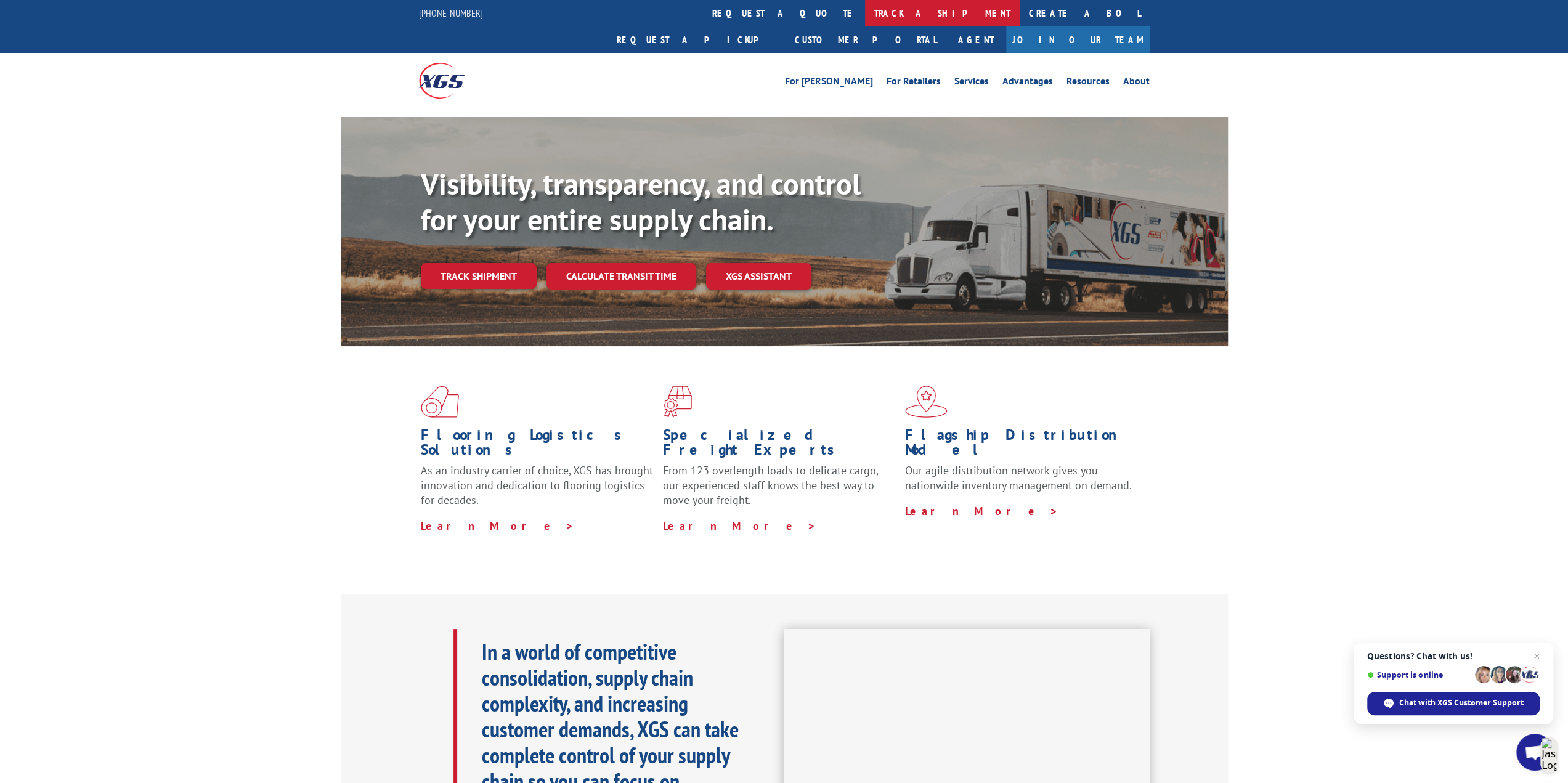
click at [865, 13] on link "track a shipment" at bounding box center [941, 13] width 154 height 26
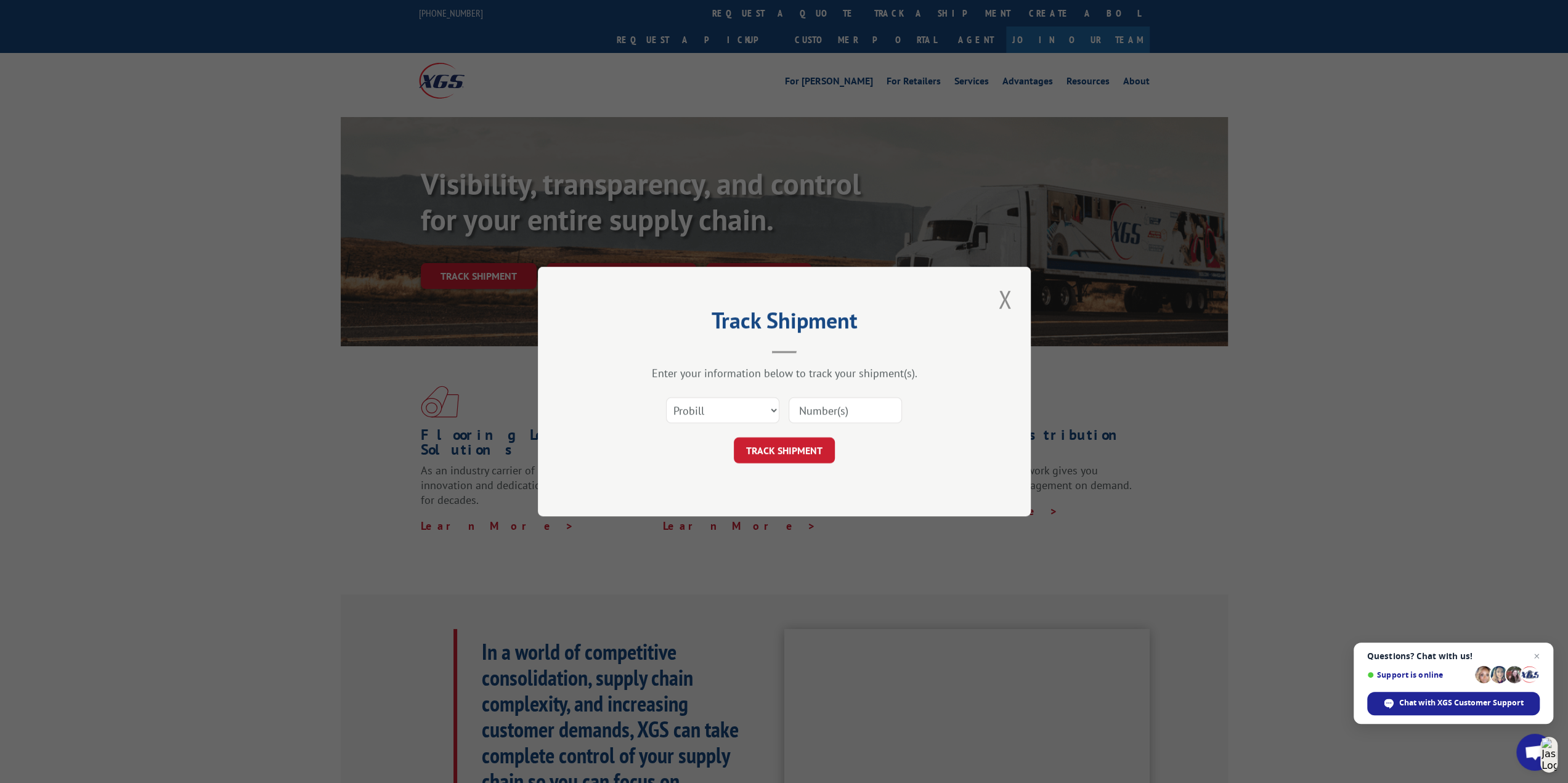
click at [839, 404] on input at bounding box center [845, 410] width 113 height 26
paste input "17386646"
type input "17386646"
click at [799, 452] on button "TRACK SHIPMENT" at bounding box center [784, 450] width 101 height 26
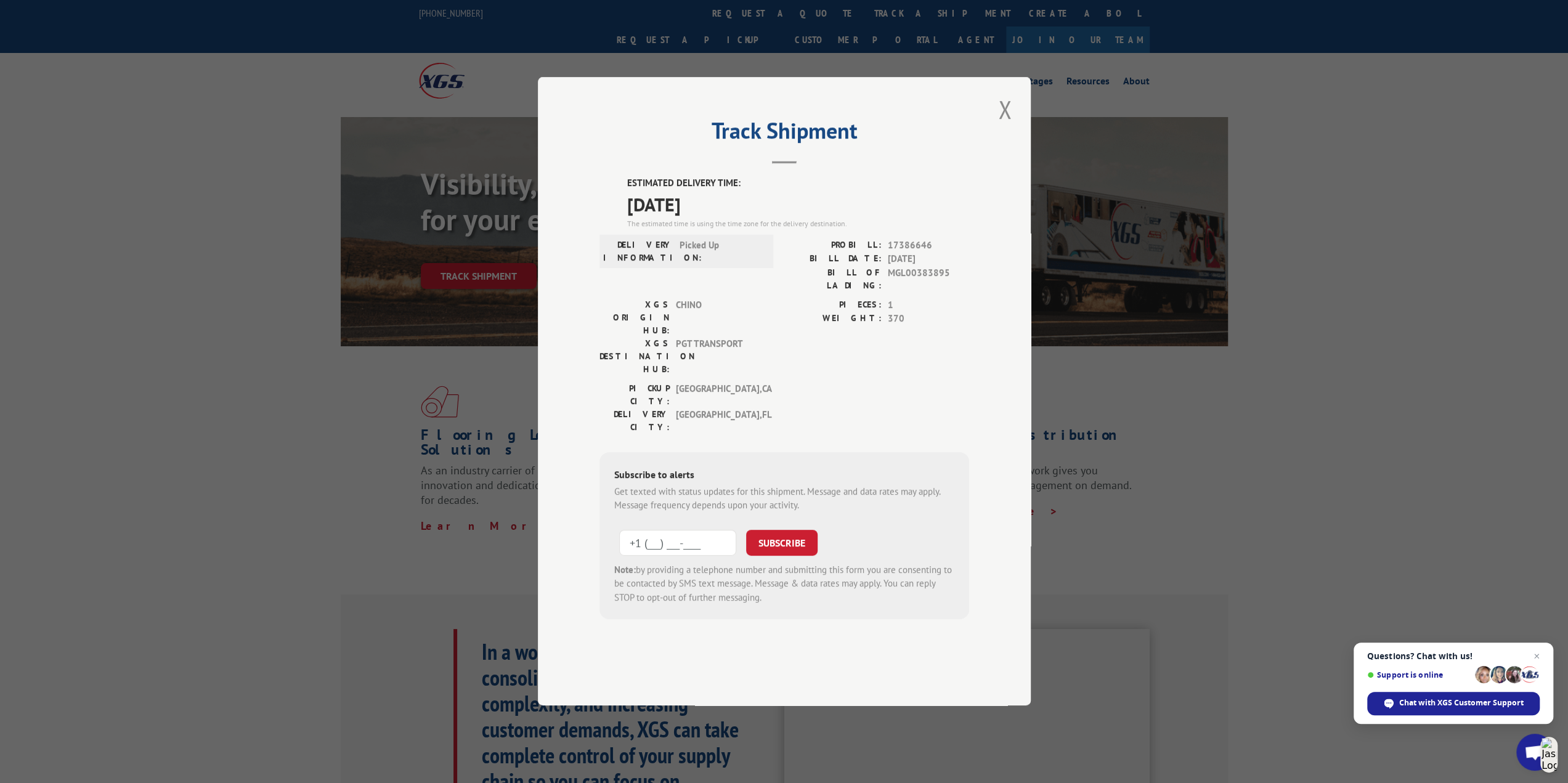
click at [683, 530] on input "+1 (___) ___-____" at bounding box center [678, 543] width 117 height 26
type input "+1 (786) 383-7147"
click at [796, 530] on button "SUBSCRIBE" at bounding box center [781, 543] width 72 height 26
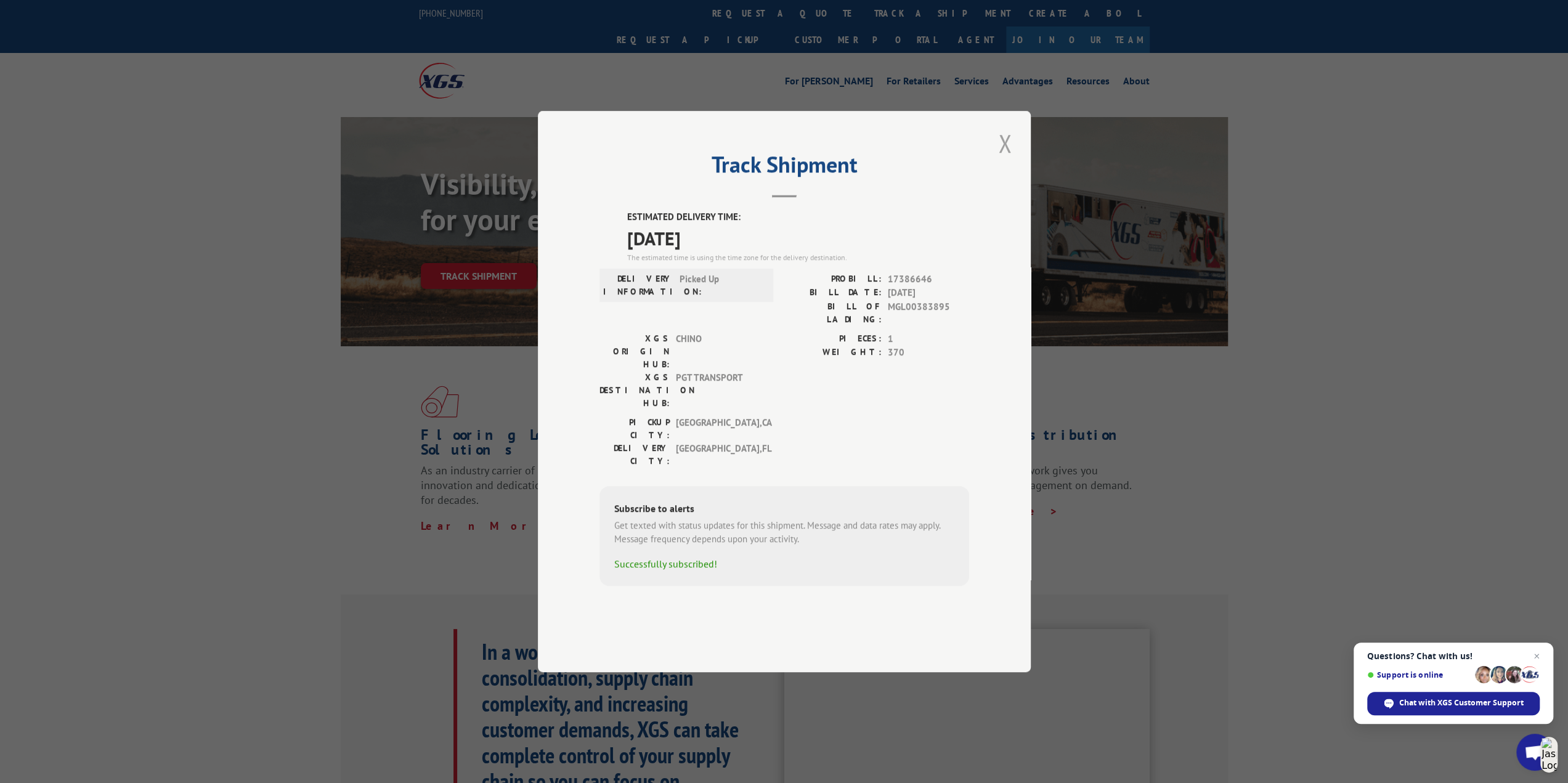
click at [1004, 160] on button "Close modal" at bounding box center [1004, 143] width 21 height 34
